Goal: Navigation & Orientation: Find specific page/section

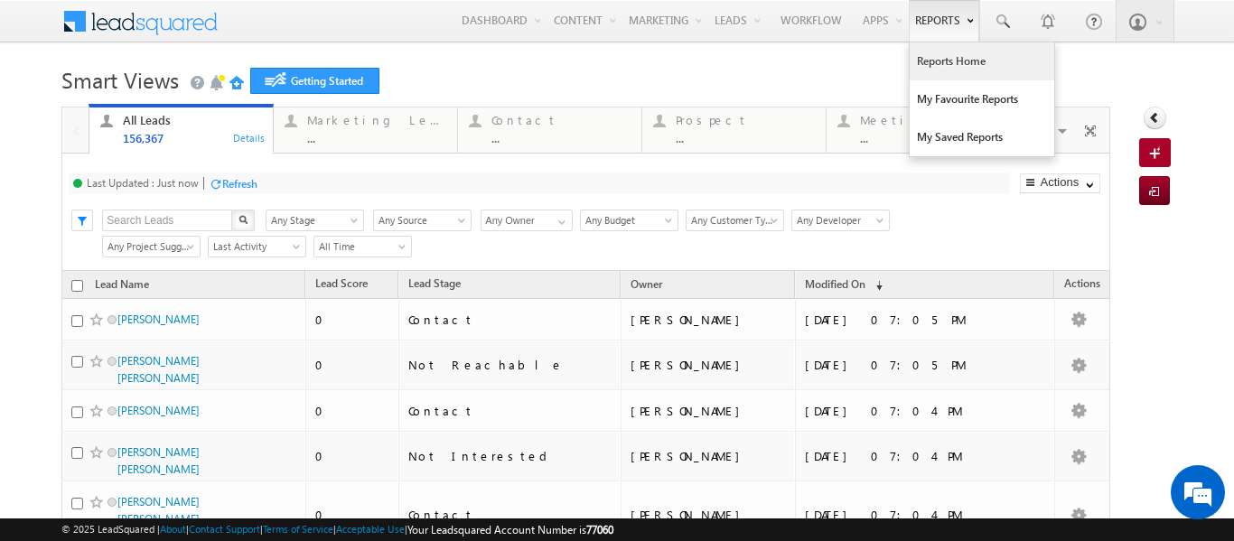
click at [928, 65] on link "Reports Home" at bounding box center [982, 61] width 145 height 38
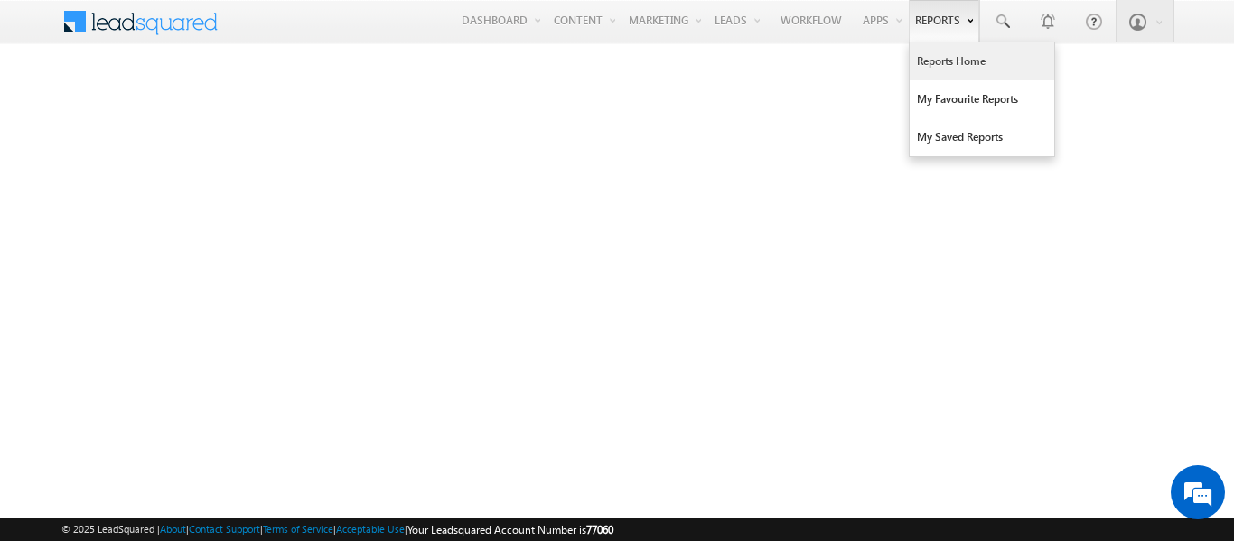
click at [942, 59] on link "Reports Home" at bounding box center [982, 61] width 145 height 38
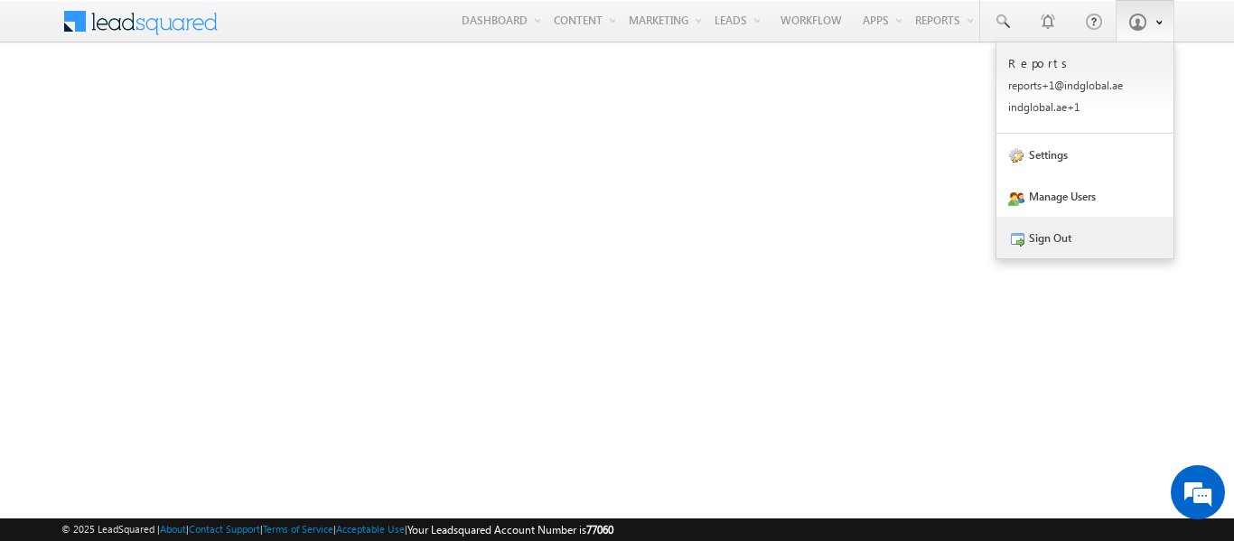
click at [1048, 236] on link "Sign Out" at bounding box center [1085, 238] width 177 height 42
